Goal: Transaction & Acquisition: Download file/media

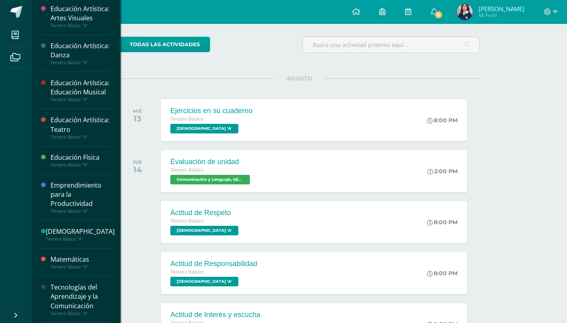
scroll to position [159, 0]
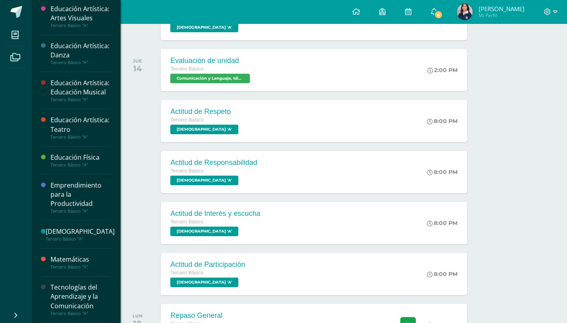
click at [61, 283] on div "Tecnologías del Aprendizaje y la Comunicación" at bounding box center [81, 296] width 61 height 27
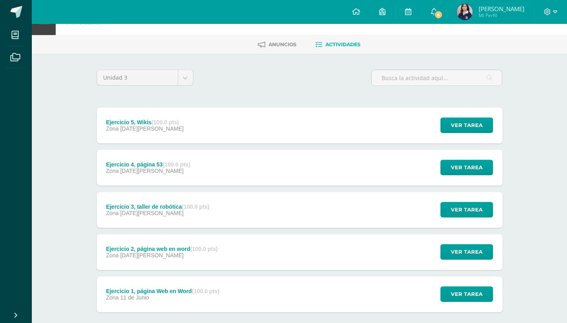
scroll to position [67, 0]
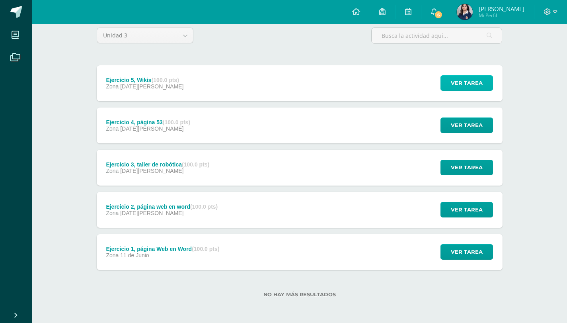
click at [456, 78] on span "Ver tarea" at bounding box center [467, 83] width 32 height 15
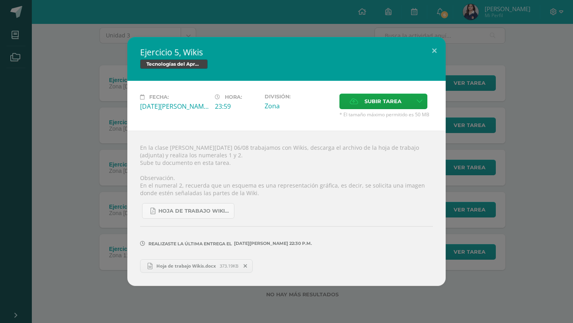
click at [478, 117] on div "Ejercicio 5, Wikis Tecnologías del Aprendizaje y la Comunicación Fecha: [DATE][…" at bounding box center [286, 161] width 567 height 248
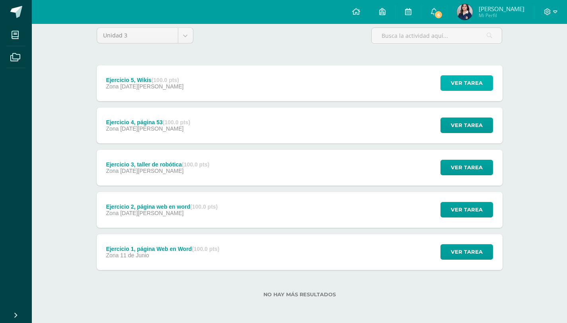
click at [470, 88] on span "Ver tarea" at bounding box center [467, 83] width 32 height 15
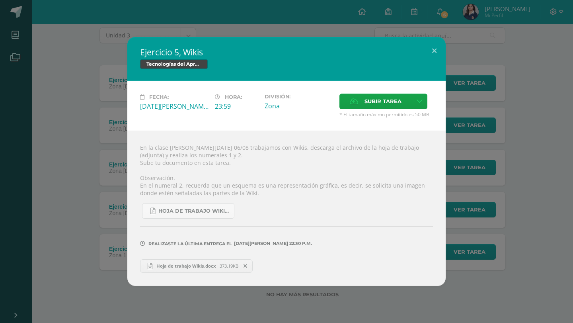
click at [472, 88] on div "Ejercicio 5, Wikis Tecnologías del Aprendizaje y la Comunicación Fecha: [DATE][…" at bounding box center [286, 161] width 567 height 248
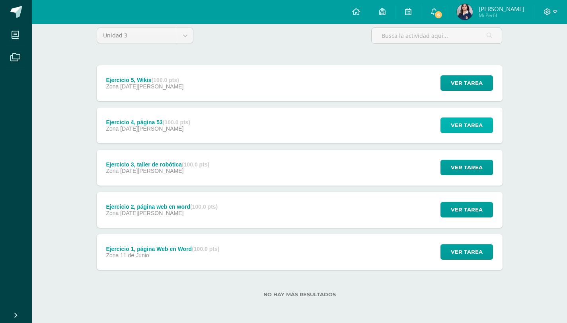
click at [479, 125] on span "Ver tarea" at bounding box center [467, 125] width 32 height 15
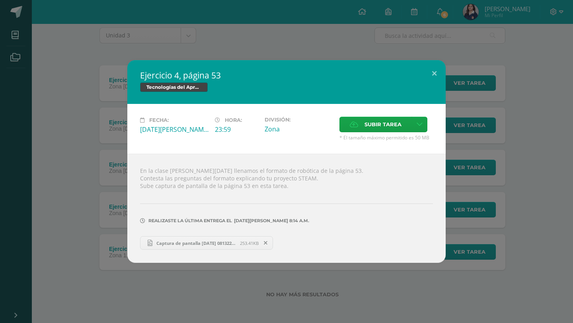
click at [514, 125] on div "Ejercicio 4, página 53 Tecnologías del Aprendizaje y la Comunicación Fecha: [DA…" at bounding box center [286, 161] width 567 height 203
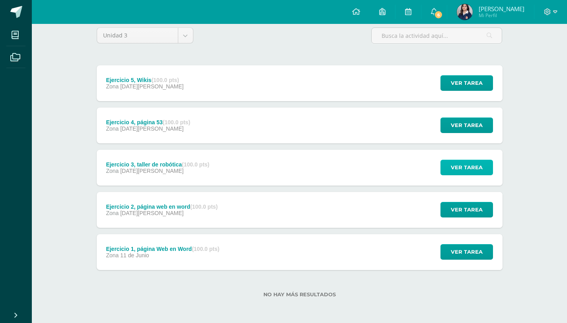
click at [485, 166] on button "Ver tarea" at bounding box center [467, 168] width 53 height 16
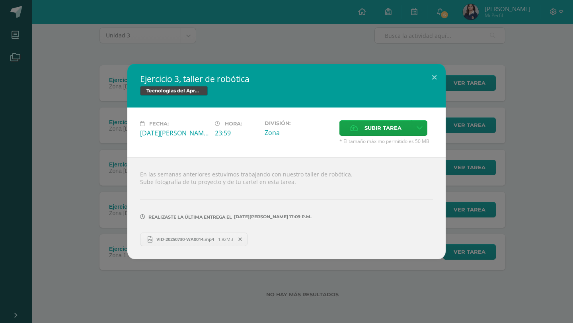
click at [532, 159] on div "Ejercicio 3, taller de robótica Tecnologías del Aprendizaje y la Comunicación F…" at bounding box center [286, 161] width 567 height 195
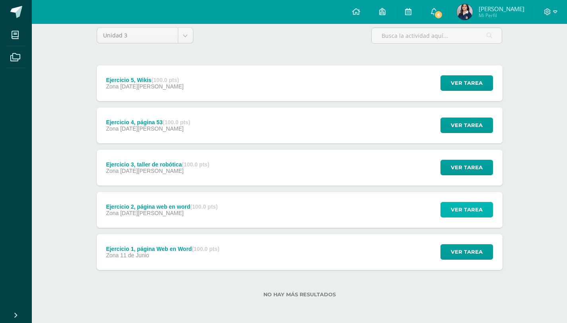
click at [476, 206] on span "Ver tarea" at bounding box center [467, 209] width 32 height 15
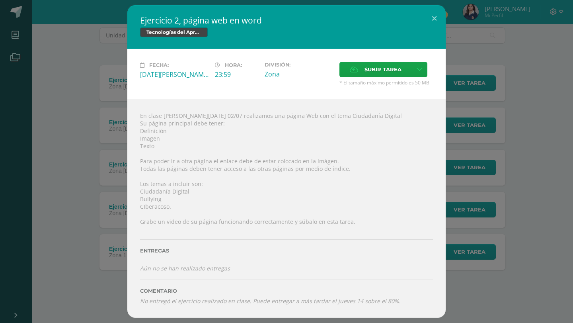
click at [505, 194] on div "Ejercicio 2, página web en word Tecnologías del Aprendizaje y la Comunicación F…" at bounding box center [286, 161] width 567 height 313
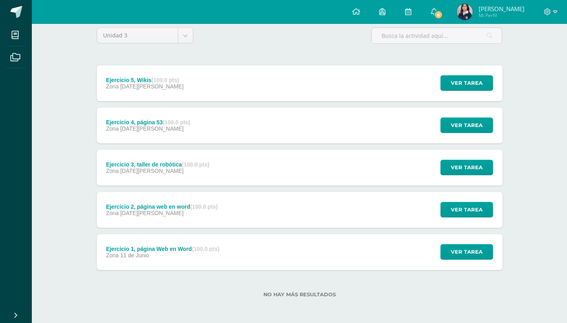
click at [187, 247] on div "Ejercicio 1, página Web en Word (100.0 pts)" at bounding box center [162, 249] width 113 height 6
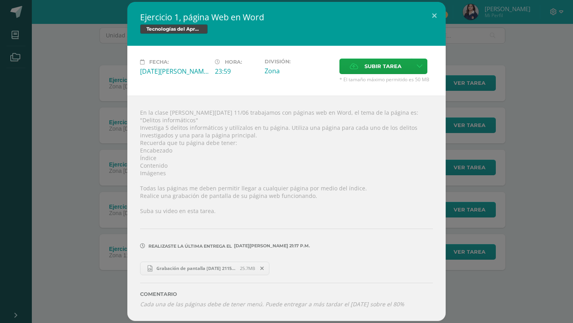
click at [93, 145] on div "Ejercicio 1, página Web en Word Tecnologías del Aprendizaje y la Comunicación F…" at bounding box center [286, 161] width 567 height 319
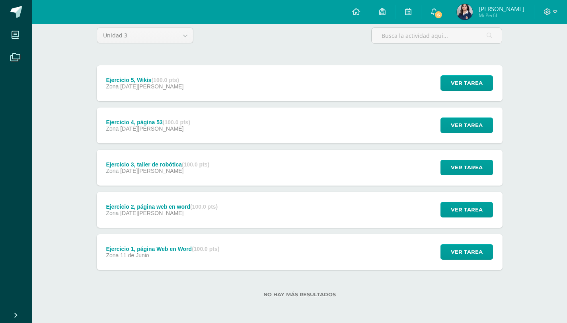
click at [198, 222] on div "Ejercicio 2, página web en word (100.0 pts) Zona [DATE][PERSON_NAME]" at bounding box center [162, 210] width 131 height 36
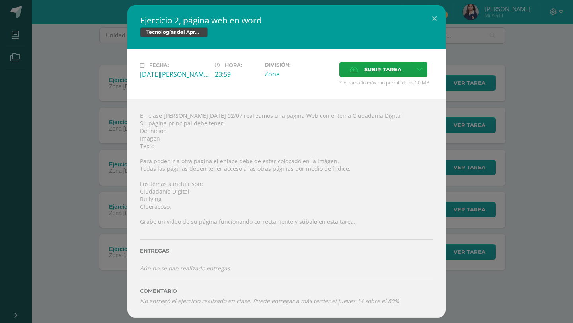
click at [520, 160] on div "Ejercicio 2, página web en word Tecnologías del Aprendizaje y la Comunicación F…" at bounding box center [286, 161] width 567 height 313
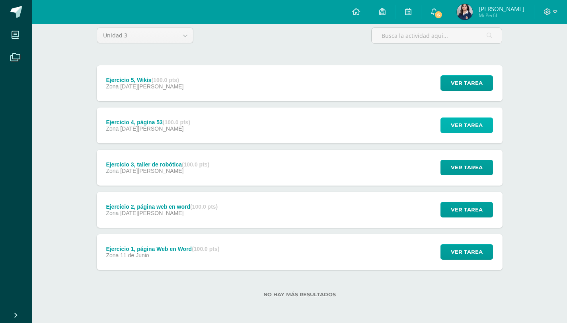
click at [460, 123] on span "Ver tarea" at bounding box center [467, 125] width 32 height 15
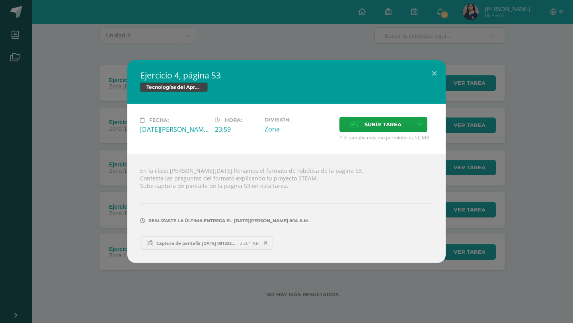
click at [485, 122] on div "Ejercicio 4, página 53 Tecnologías del Aprendizaje y la Comunicación Fecha: [DA…" at bounding box center [286, 161] width 567 height 203
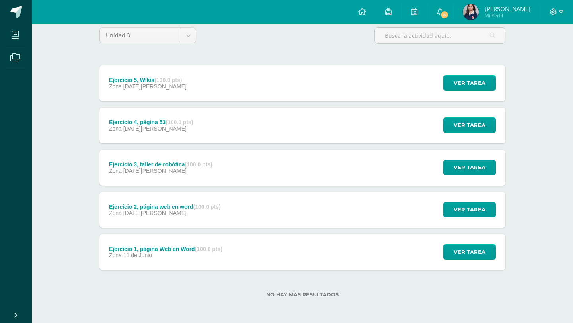
click at [468, 88] on div "Ejercicio 4, página 53 Tecnologías del Aprendizaje y la Comunicación Fecha: [DA…" at bounding box center [286, 161] width 567 height 203
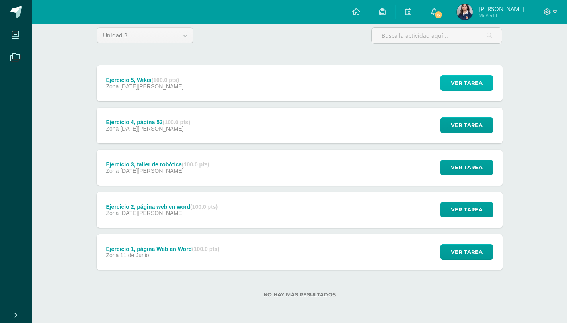
click at [470, 86] on span "Ver tarea" at bounding box center [467, 83] width 32 height 15
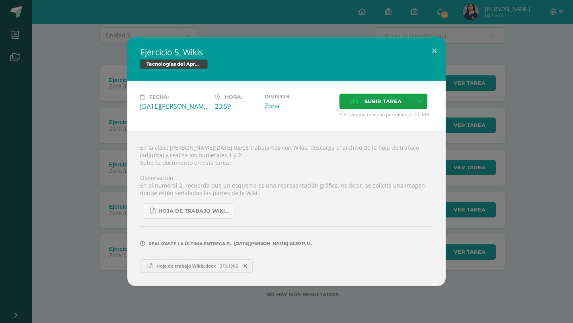
click at [171, 268] on span "Hoja de trabajo Wikis.docx" at bounding box center [186, 266] width 67 height 6
click at [528, 188] on div "Ejercicio 5, Wikis Tecnologías del Aprendizaje y la Comunicación Fecha: [DATE][…" at bounding box center [286, 161] width 567 height 248
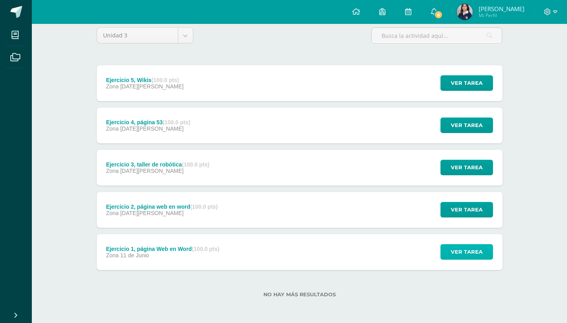
click at [480, 259] on span "Ver tarea" at bounding box center [467, 251] width 32 height 15
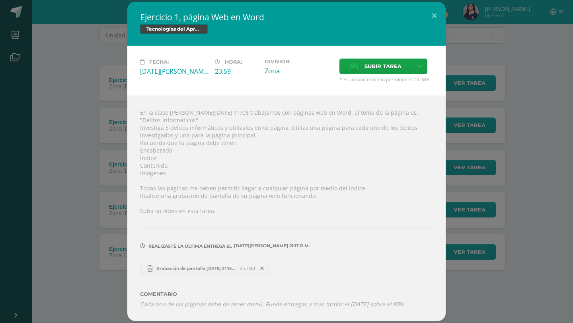
click at [525, 226] on div "Ejercicio 1, página Web en Word Tecnologías del Aprendizaje y la Comunicación F…" at bounding box center [286, 161] width 567 height 319
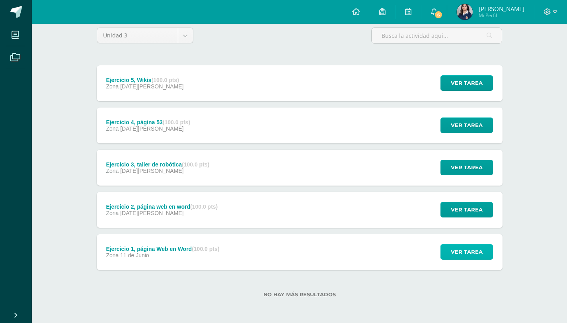
click at [458, 249] on span "Ver tarea" at bounding box center [467, 251] width 32 height 15
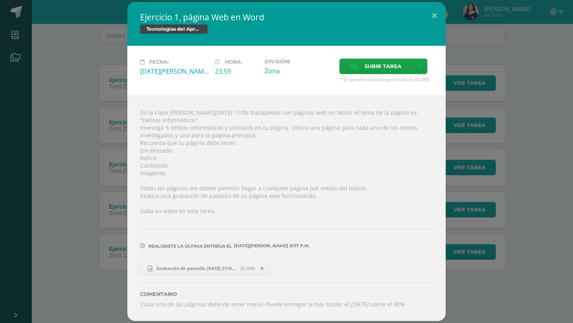
click at [506, 223] on div "Ejercicio 1, página Web en Word Tecnologías del Aprendizaje y la Comunicación F…" at bounding box center [286, 161] width 567 height 319
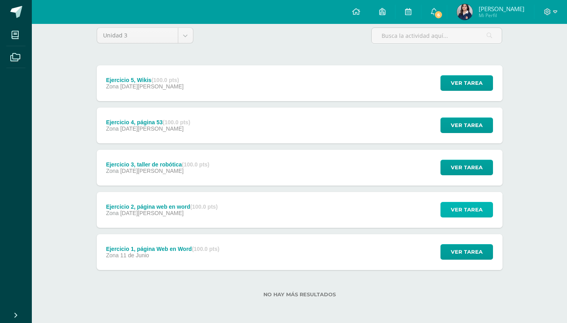
click at [474, 209] on span "Ver tarea" at bounding box center [467, 209] width 32 height 15
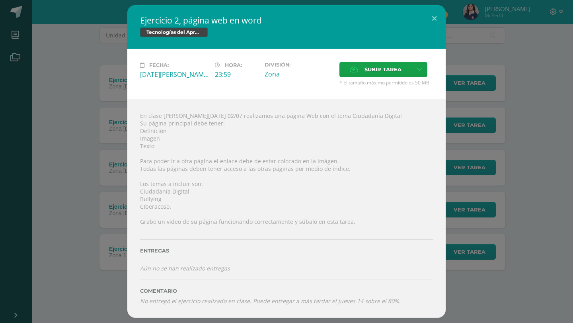
click at [505, 237] on div "Ejercicio 2, página web en word Tecnologías del Aprendizaje y la Comunicación F…" at bounding box center [286, 161] width 567 height 313
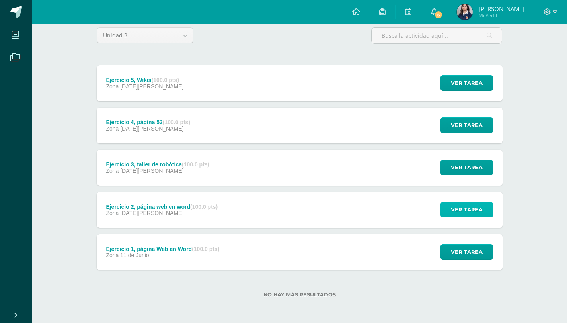
click at [477, 210] on span "Ver tarea" at bounding box center [467, 209] width 32 height 15
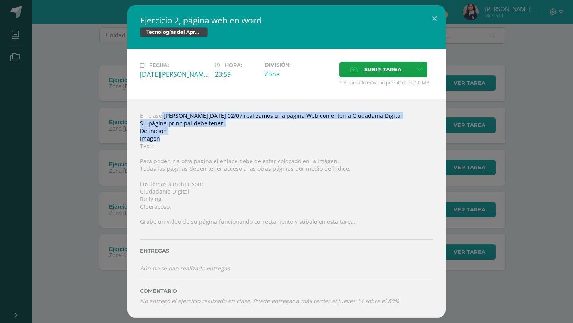
drag, startPoint x: 148, startPoint y: 118, endPoint x: 239, endPoint y: 141, distance: 94.1
click at [239, 141] on div "En clase [PERSON_NAME][DATE] 02/07 realizamos una página Web con el tema Ciudad…" at bounding box center [286, 208] width 319 height 219
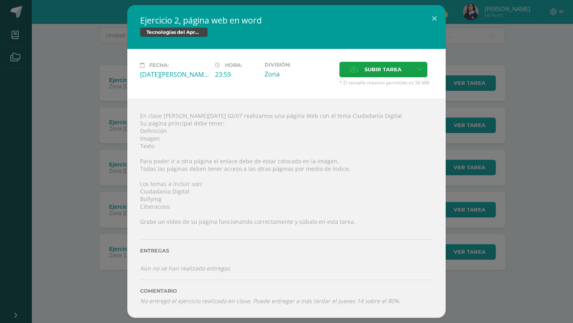
click at [446, 252] on div "Ejercicio 2, página web en word Tecnologías del Aprendizaje y la Comunicación F…" at bounding box center [286, 161] width 567 height 313
